Goal: Obtain resource: Download file/media

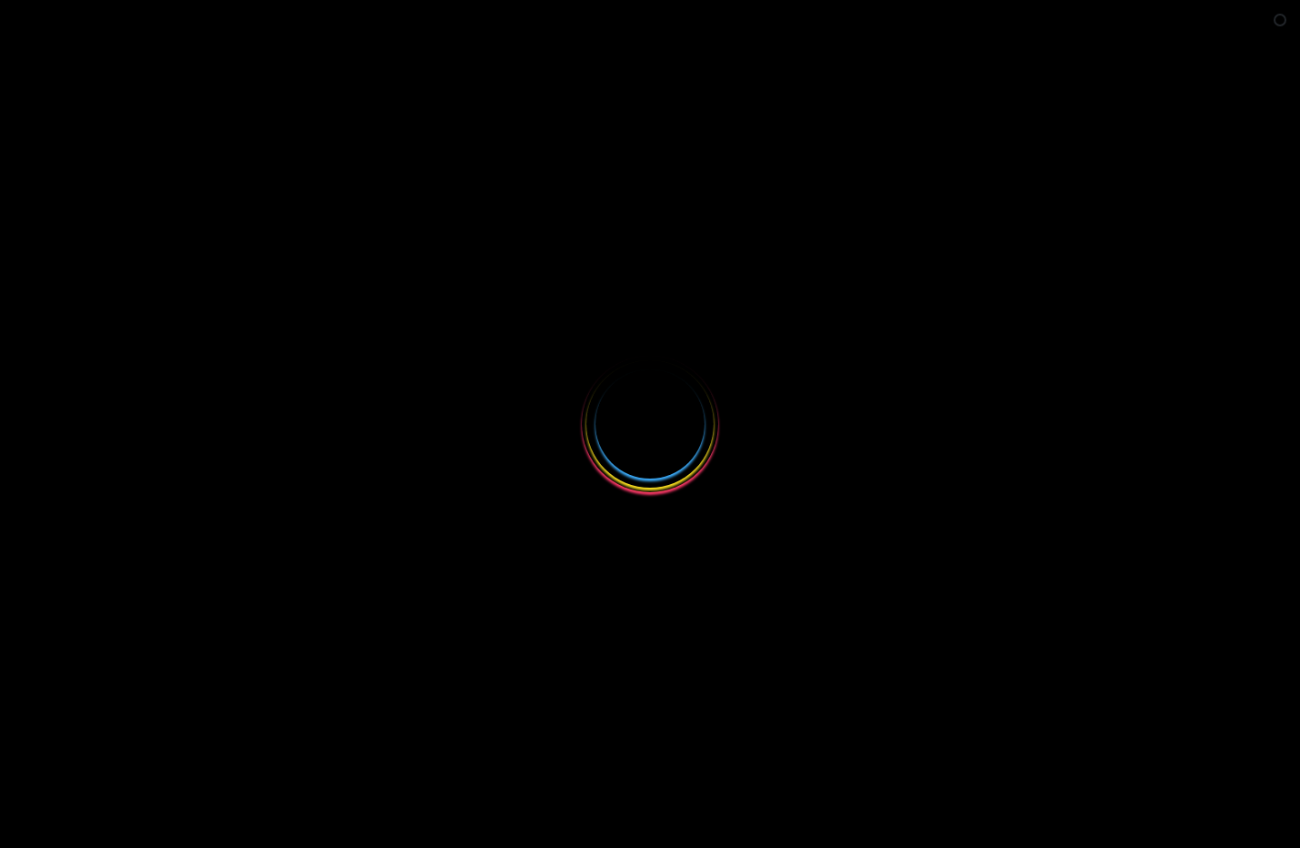
select select
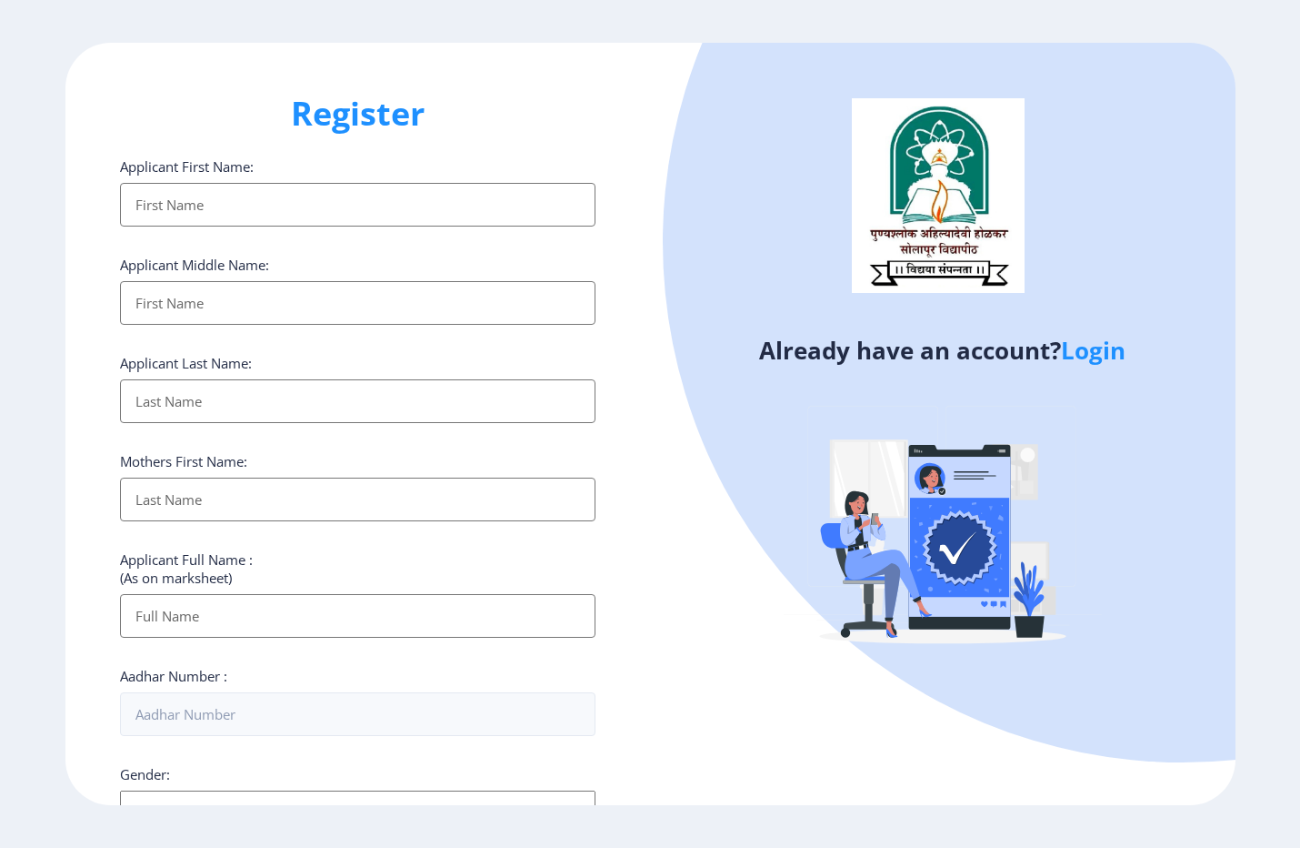
click at [1116, 356] on link "Login" at bounding box center [1093, 350] width 65 height 33
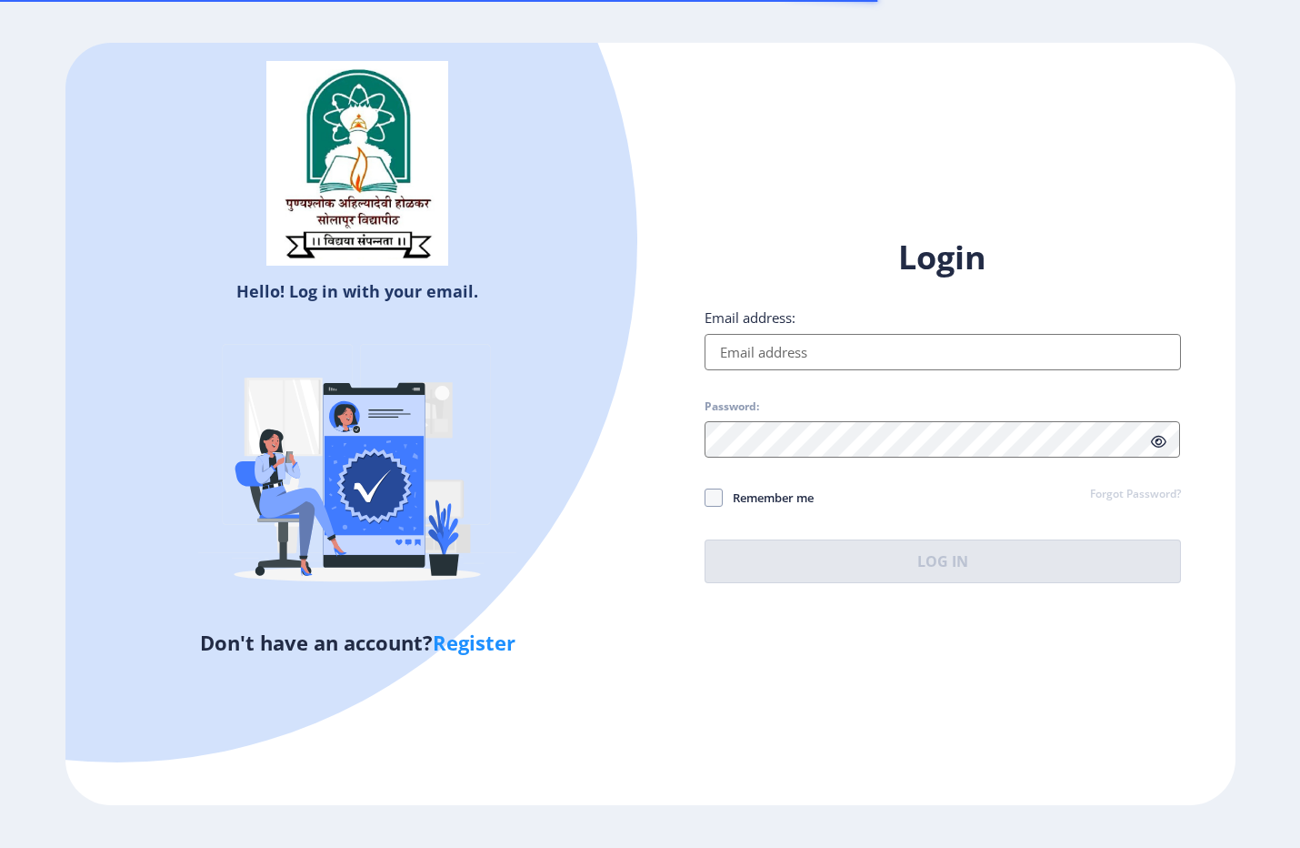
click at [934, 356] on input "Email address:" at bounding box center [943, 352] width 476 height 36
type input "[EMAIL_ADDRESS][DOMAIN_NAME]"
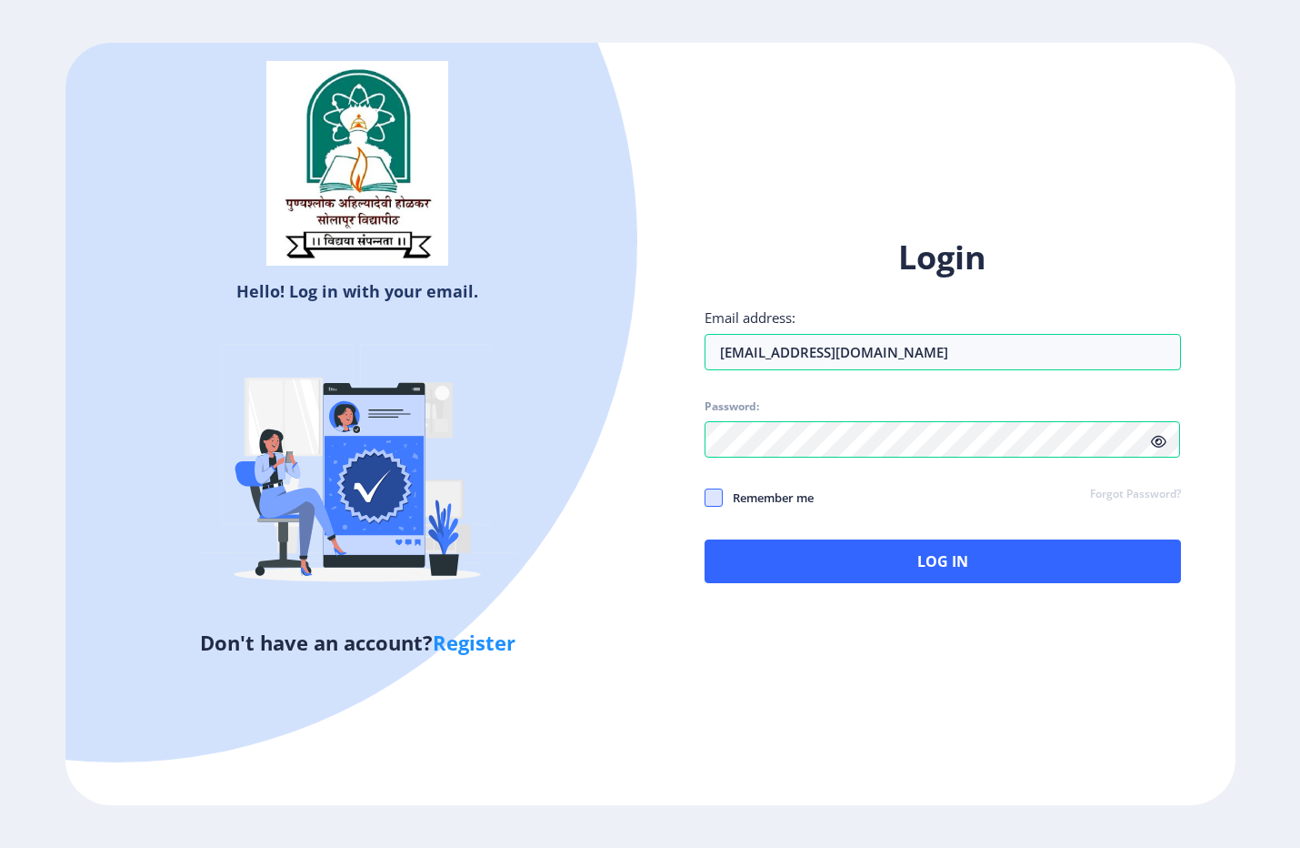
click at [709, 496] on span at bounding box center [714, 497] width 18 height 18
click at [706, 497] on input "Remember me" at bounding box center [705, 497] width 1 height 1
checkbox input "true"
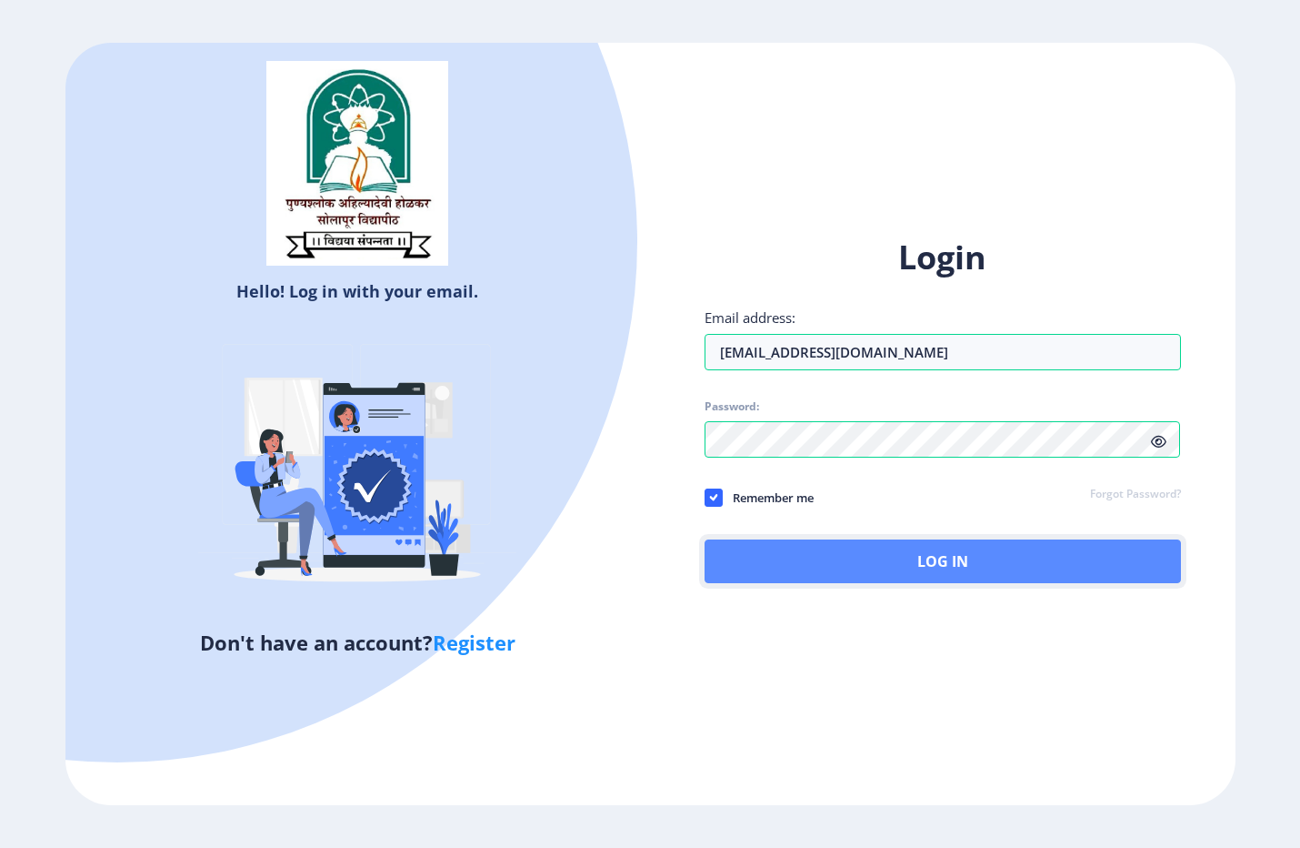
click at [789, 550] on button "Log In" at bounding box center [943, 561] width 476 height 44
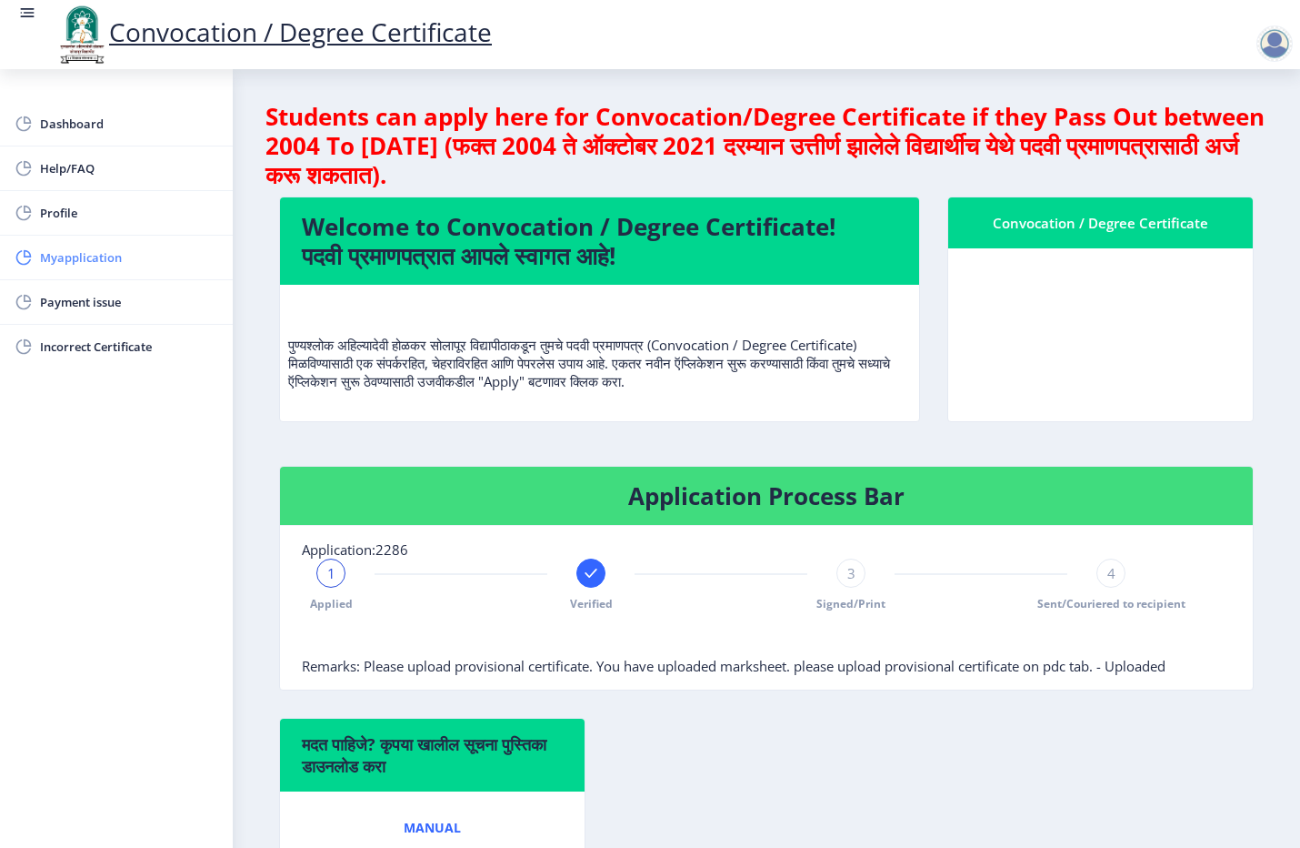
click at [100, 264] on span "Myapplication" at bounding box center [129, 257] width 178 height 22
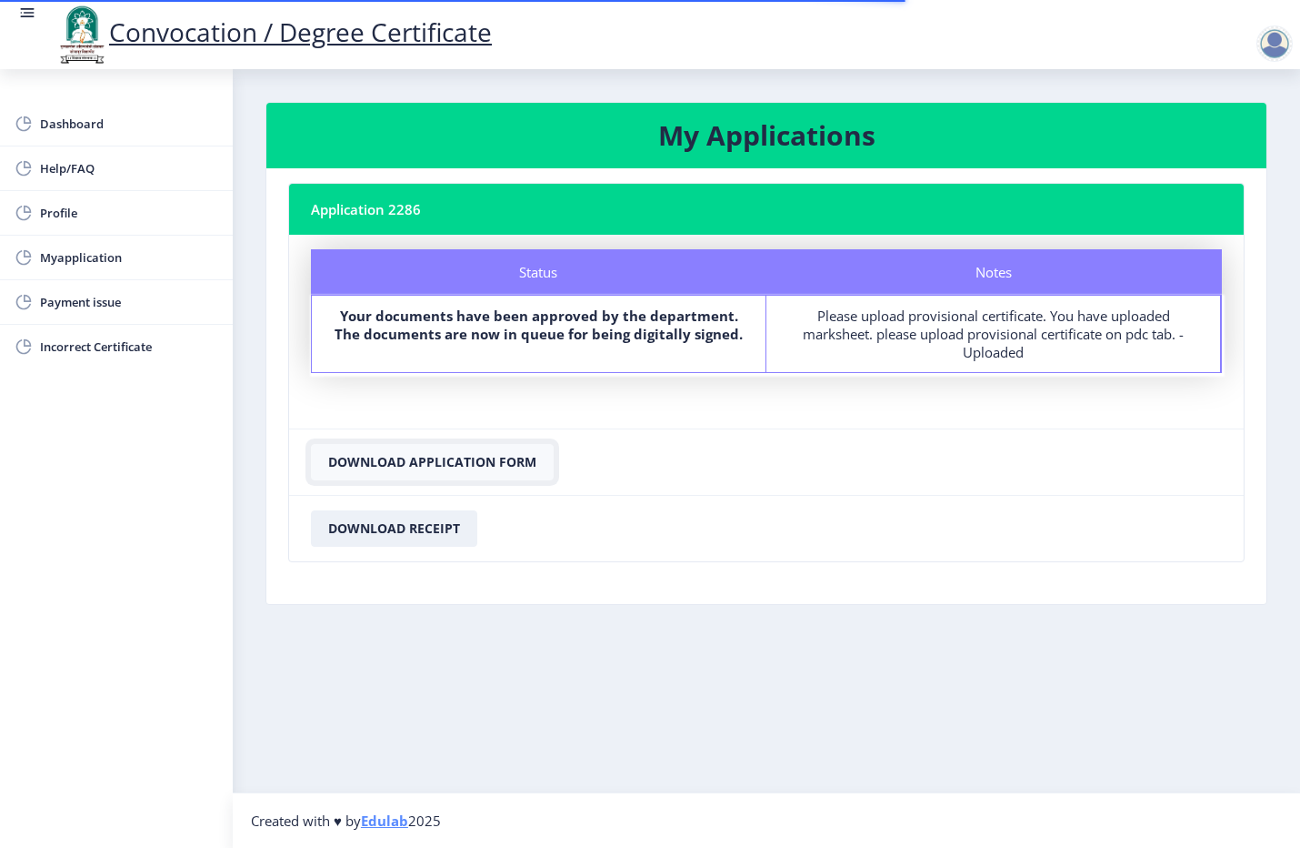
click at [459, 460] on button "Download Application Form" at bounding box center [432, 462] width 243 height 36
